Goal: Navigation & Orientation: Find specific page/section

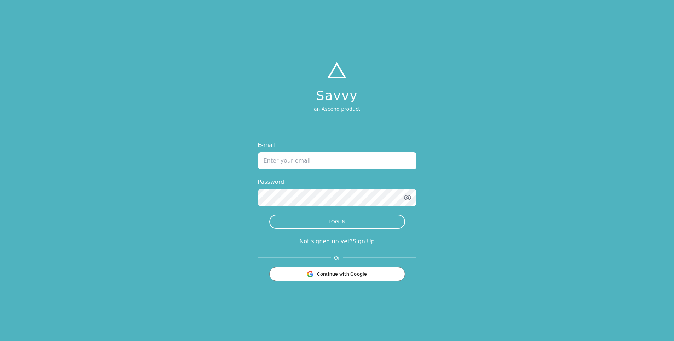
click at [287, 168] on input "E-mail" at bounding box center [337, 160] width 158 height 17
type input "[PERSON_NAME][EMAIL_ADDRESS][DOMAIN_NAME]"
click at [412, 198] on button "button" at bounding box center [407, 197] width 9 height 9
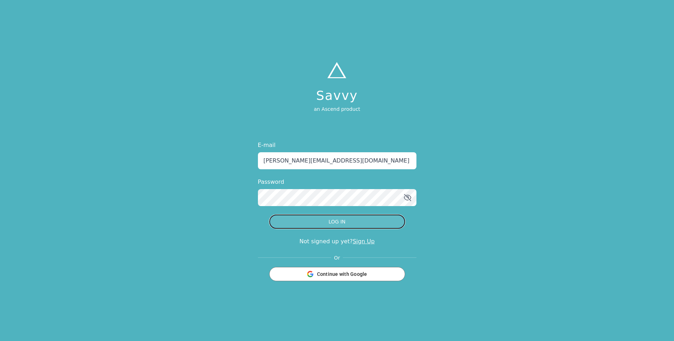
click at [330, 219] on button "LOG IN" at bounding box center [337, 221] width 136 height 14
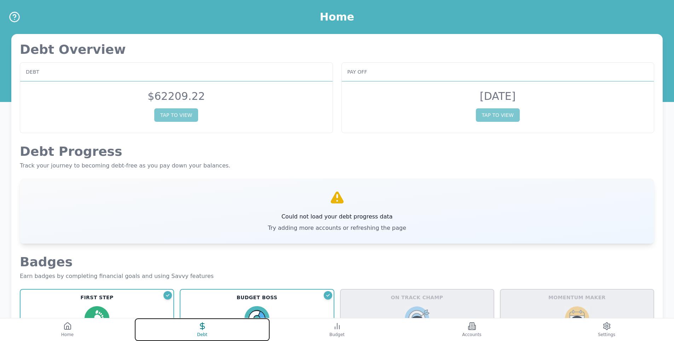
click at [202, 328] on line at bounding box center [202, 325] width 0 height 7
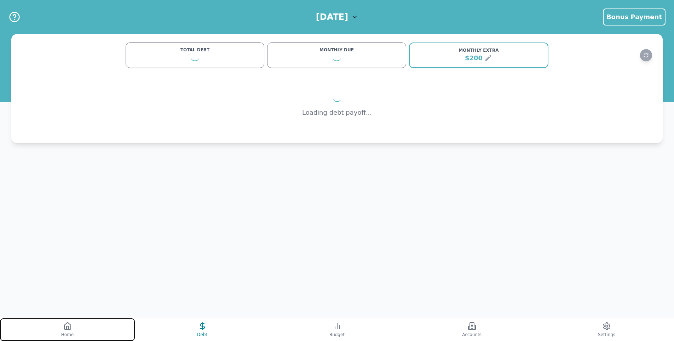
click at [86, 328] on button "Home" at bounding box center [67, 329] width 135 height 23
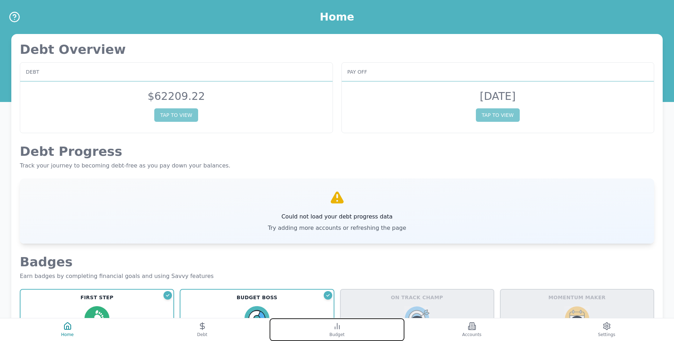
click at [337, 335] on span "Budget" at bounding box center [336, 334] width 15 height 6
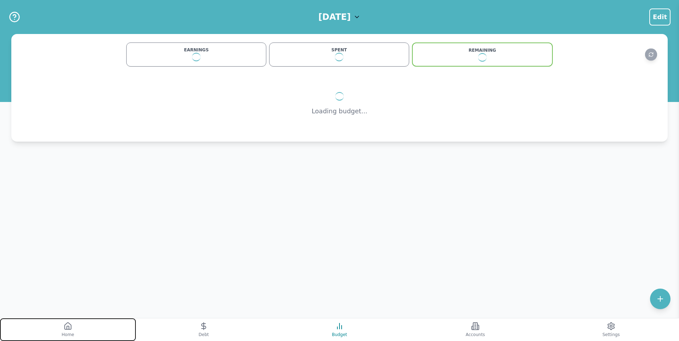
click at [76, 324] on button "Home" at bounding box center [68, 329] width 136 height 23
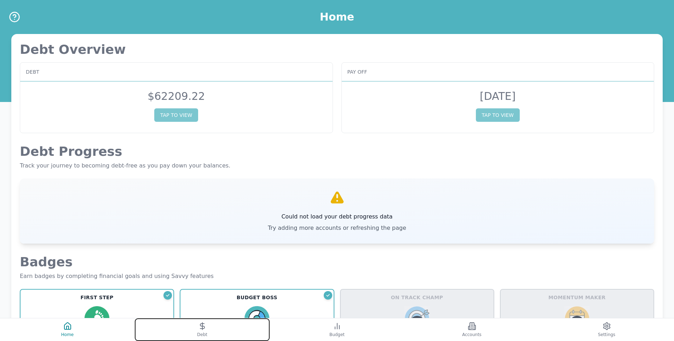
click at [206, 331] on button "Debt" at bounding box center [202, 329] width 135 height 23
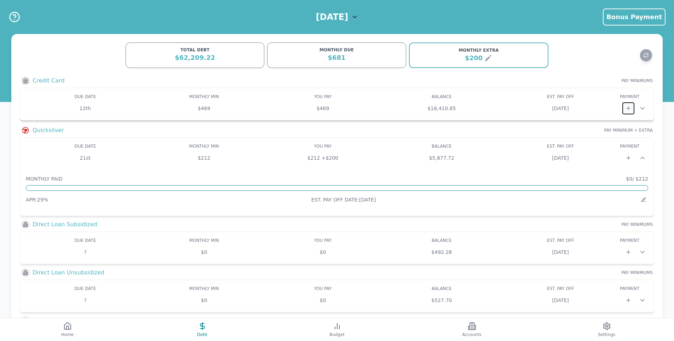
click at [629, 108] on icon at bounding box center [628, 108] width 6 height 6
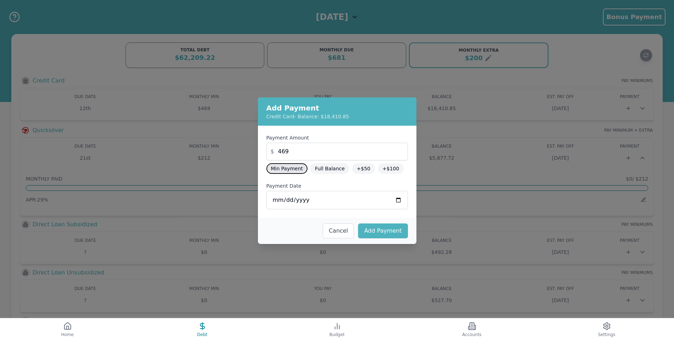
click at [284, 168] on button "Min Payment" at bounding box center [286, 168] width 41 height 11
click at [379, 231] on button "Add Payment" at bounding box center [383, 230] width 50 height 15
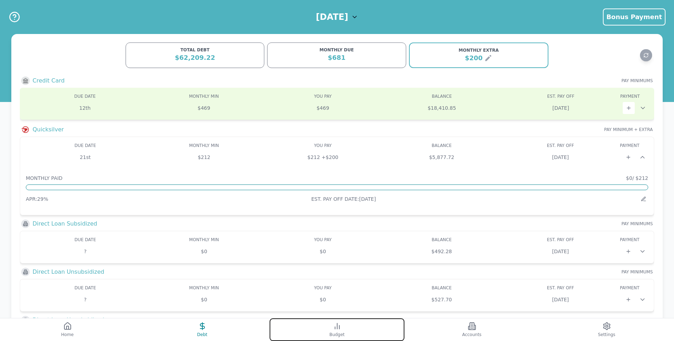
click at [329, 328] on button "Budget" at bounding box center [337, 329] width 135 height 23
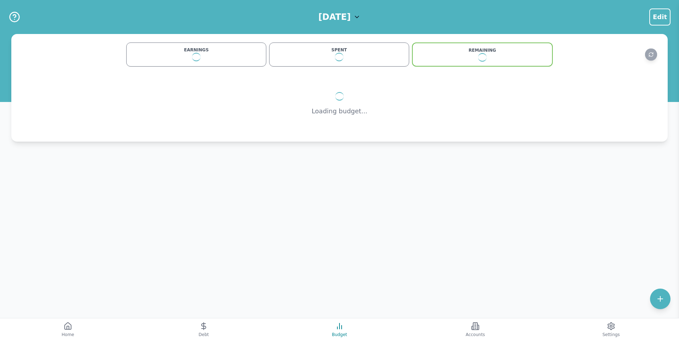
click at [351, 12] on h1 "[DATE]" at bounding box center [334, 16] width 32 height 11
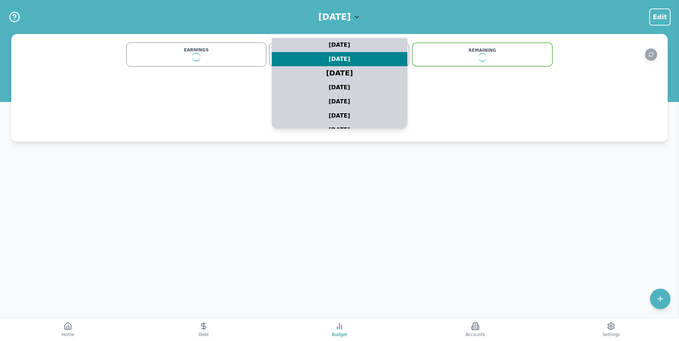
click at [341, 70] on div "[DATE]" at bounding box center [340, 73] width 170 height 18
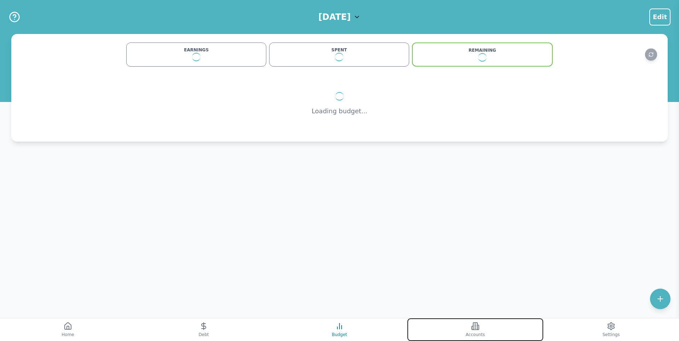
click at [486, 328] on button "Accounts" at bounding box center [476, 329] width 136 height 23
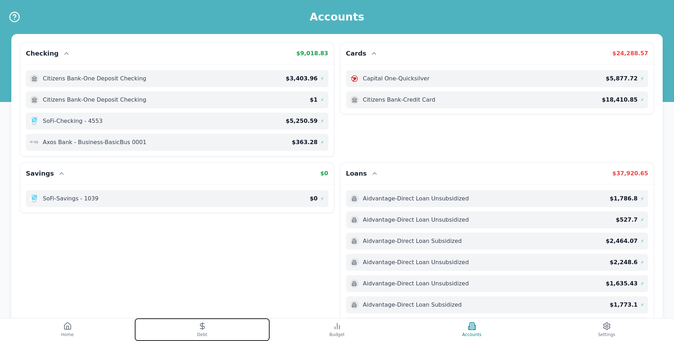
click at [206, 319] on button "Debt" at bounding box center [202, 329] width 135 height 23
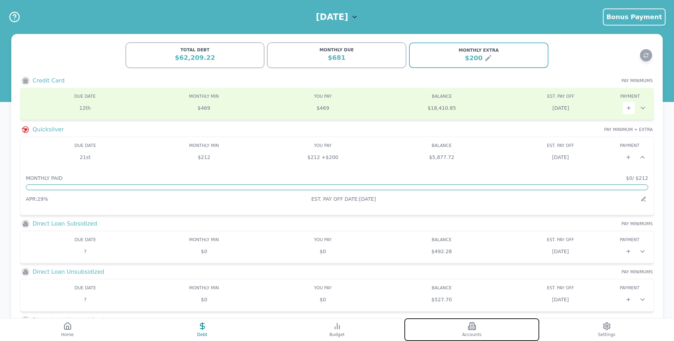
click at [458, 327] on button "Accounts" at bounding box center [471, 329] width 135 height 23
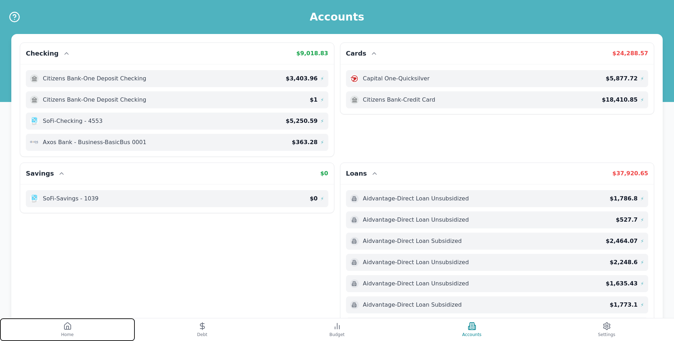
click at [64, 323] on icon at bounding box center [67, 326] width 8 height 8
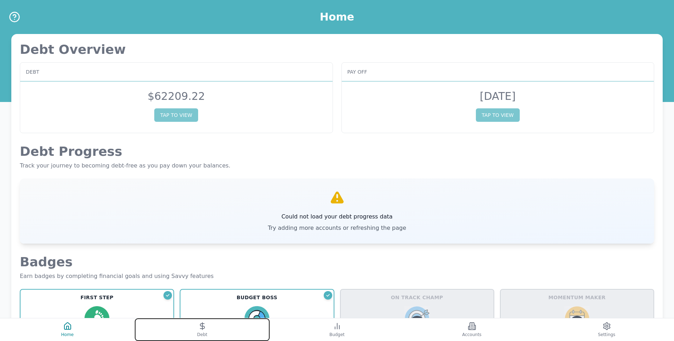
click at [208, 330] on button "Debt" at bounding box center [202, 329] width 135 height 23
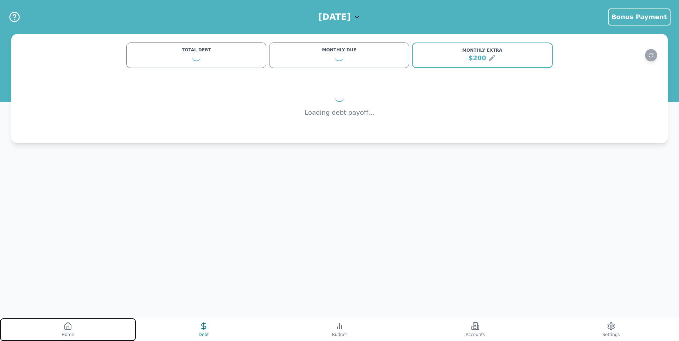
click at [97, 324] on button "Home" at bounding box center [68, 329] width 136 height 23
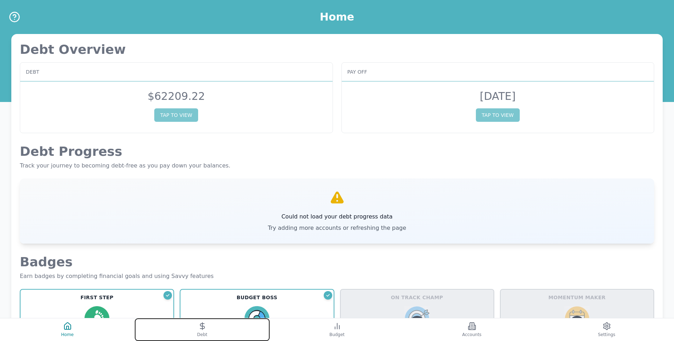
click at [201, 337] on span "Debt" at bounding box center [202, 334] width 10 height 6
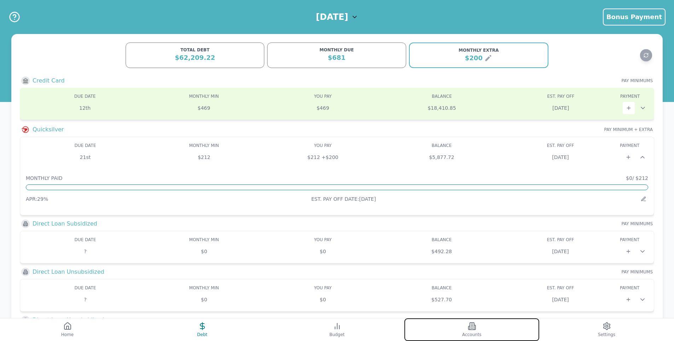
click at [466, 330] on button "Accounts" at bounding box center [471, 329] width 135 height 23
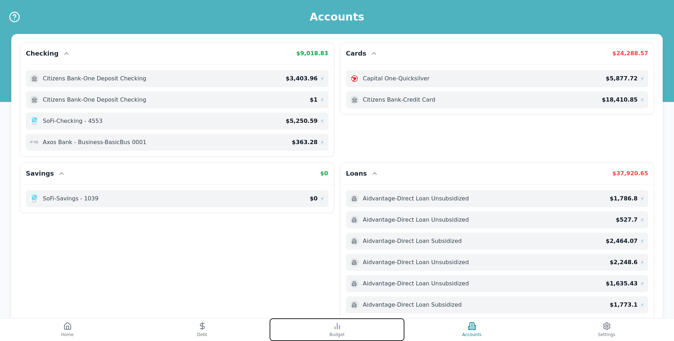
click at [335, 329] on icon at bounding box center [337, 326] width 8 height 8
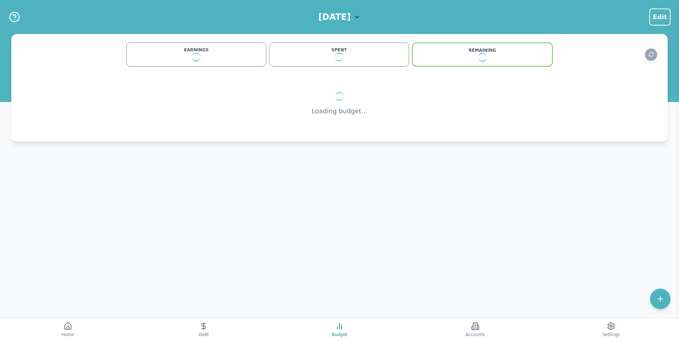
click at [359, 16] on div "[DATE]" at bounding box center [339, 16] width 42 height 11
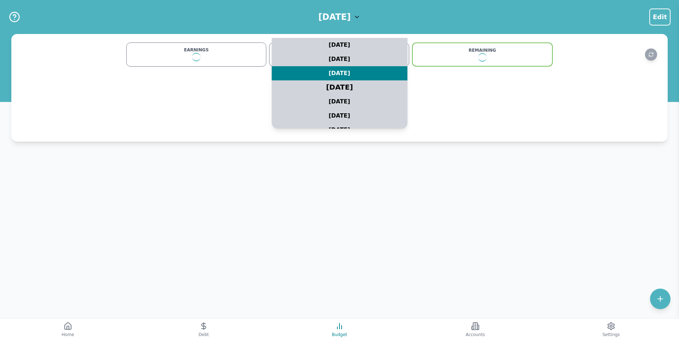
click at [335, 89] on div "[DATE]" at bounding box center [340, 88] width 170 height 18
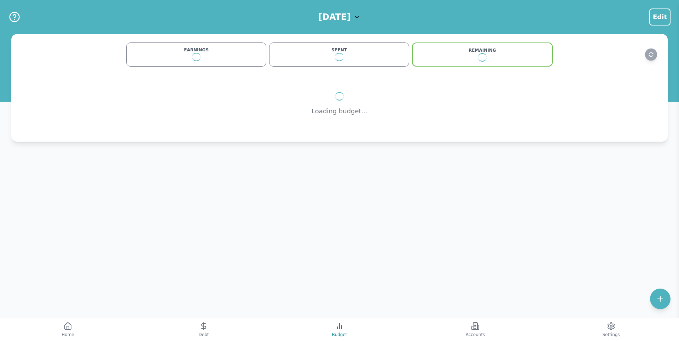
click at [358, 22] on div "[DATE]" at bounding box center [339, 16] width 42 height 11
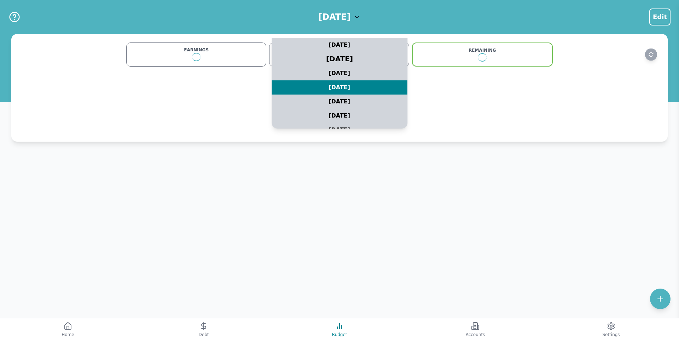
click at [336, 59] on div "[DATE]" at bounding box center [340, 59] width 170 height 18
